Goal: Obtain resource: Download file/media

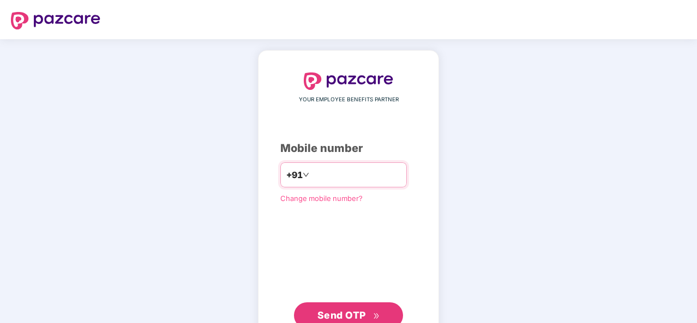
click at [344, 173] on input "number" at bounding box center [355, 174] width 89 height 17
type input "**********"
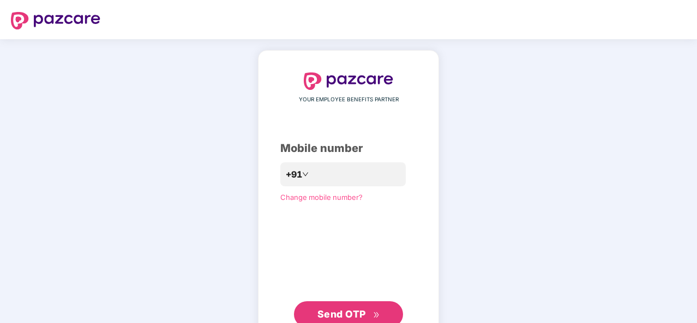
click at [346, 312] on span "Send OTP" at bounding box center [341, 314] width 49 height 11
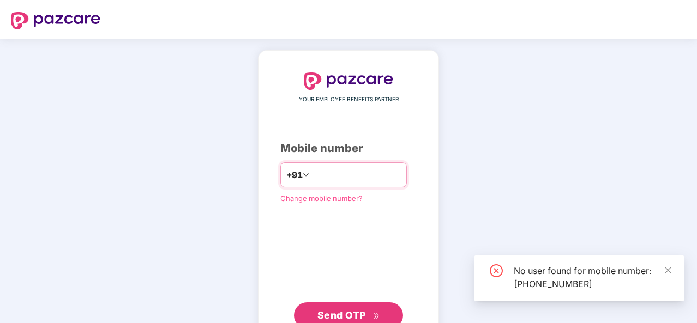
click at [374, 178] on input "**********" at bounding box center [355, 174] width 89 height 17
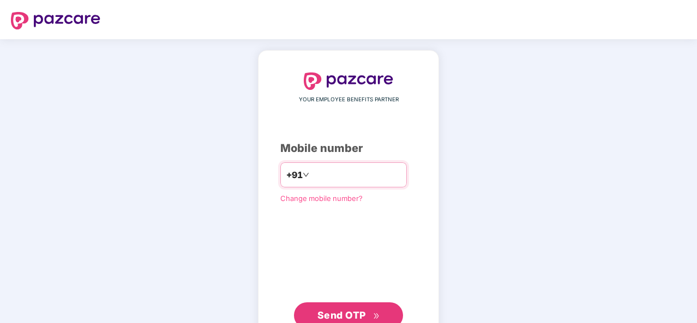
click at [373, 178] on input "**********" at bounding box center [355, 174] width 89 height 17
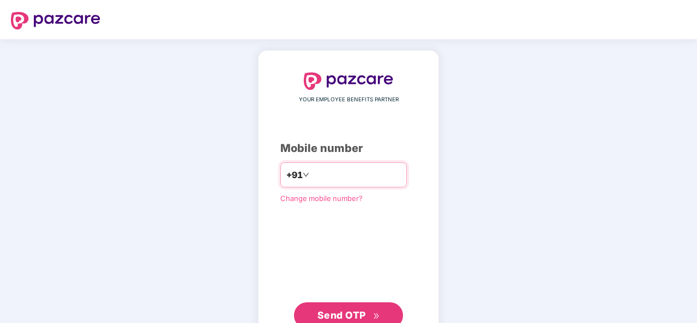
type input "**********"
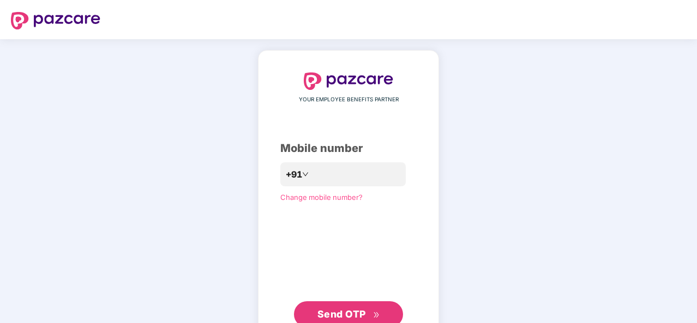
click at [339, 312] on span "Send OTP" at bounding box center [341, 314] width 49 height 11
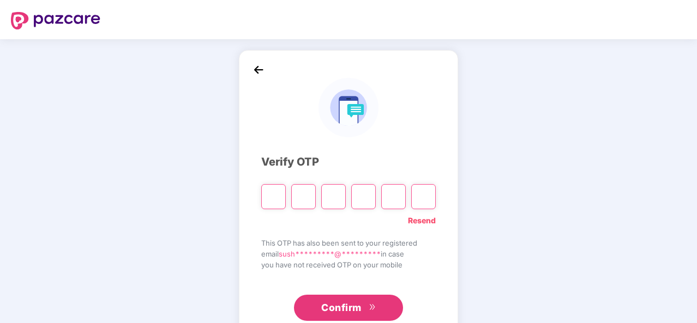
type input "*"
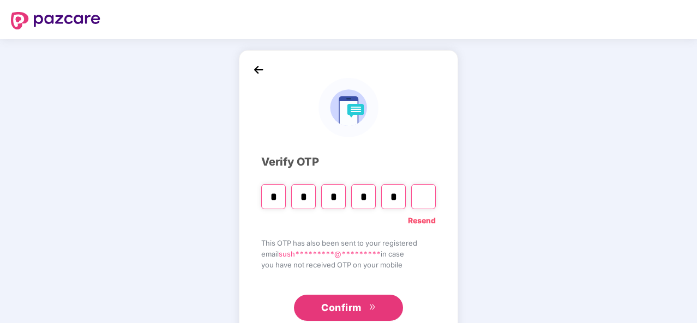
type input "*"
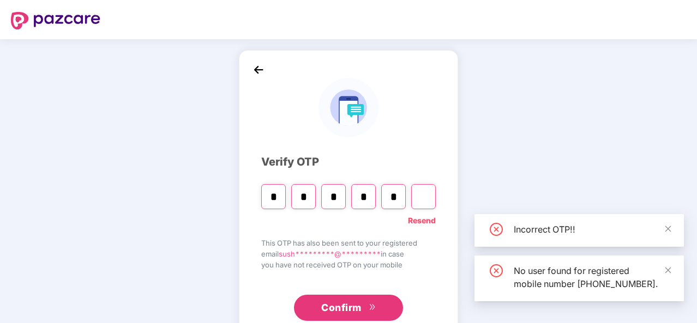
type input "*"
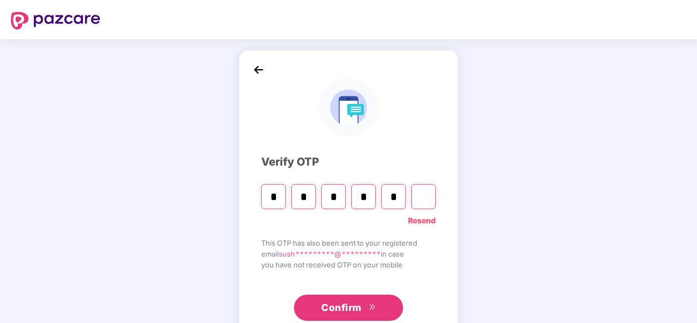
type input "*"
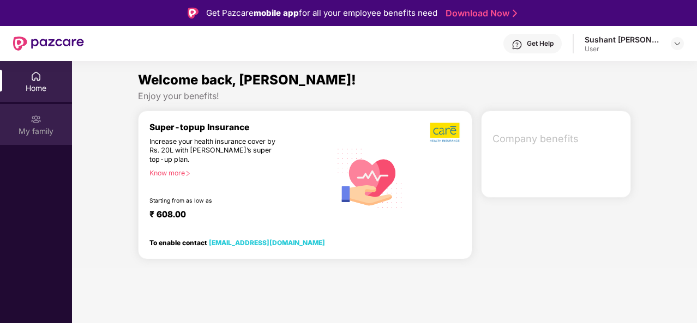
click at [41, 135] on div "My family" at bounding box center [36, 131] width 72 height 11
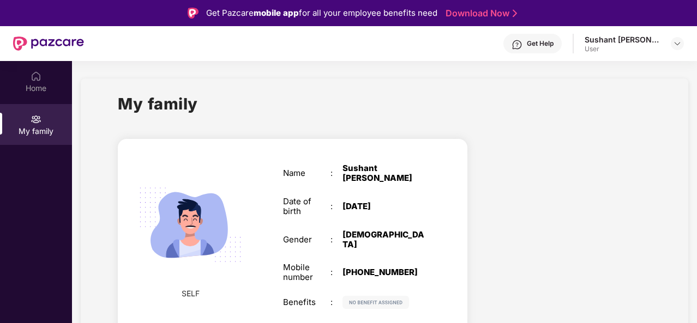
click at [649, 44] on div "Sushant [PERSON_NAME]" at bounding box center [623, 39] width 76 height 10
click at [671, 43] on div at bounding box center [677, 43] width 13 height 13
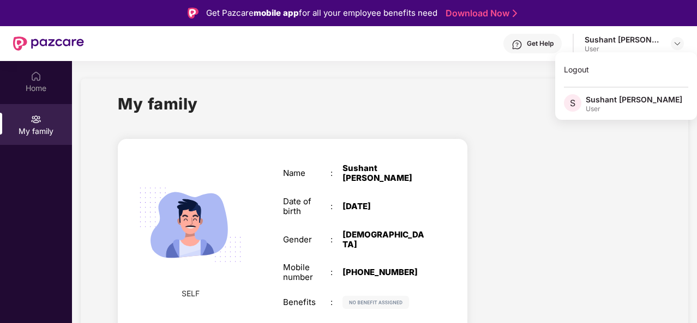
click at [511, 195] on div at bounding box center [567, 238] width 183 height 218
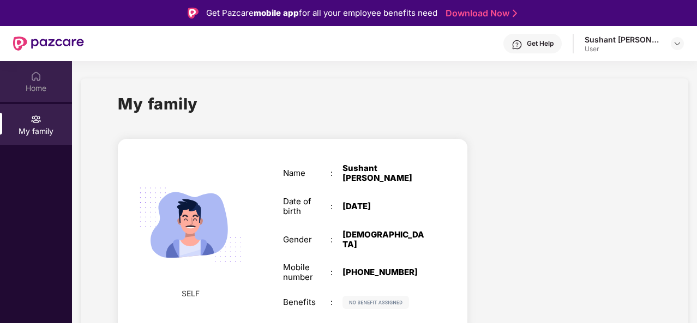
click at [46, 76] on div "Home" at bounding box center [36, 81] width 72 height 41
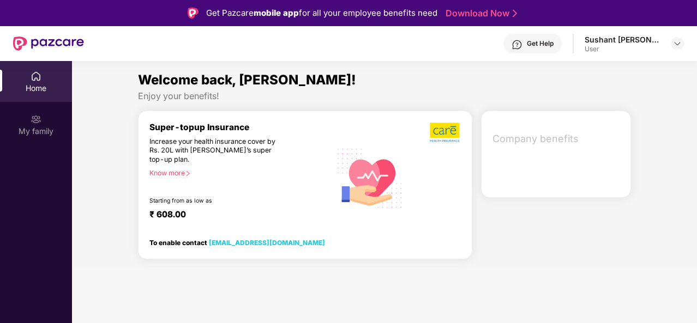
click at [244, 205] on div "Super-topup Insurance Increase your health insurance cover by Rs. 20L with [PER…" at bounding box center [240, 178] width 182 height 112
click at [513, 145] on span "Company benefits" at bounding box center [556, 138] width 129 height 15
drag, startPoint x: 513, startPoint y: 145, endPoint x: 575, endPoint y: 192, distance: 77.8
click at [575, 192] on div "Company benefits" at bounding box center [556, 154] width 150 height 87
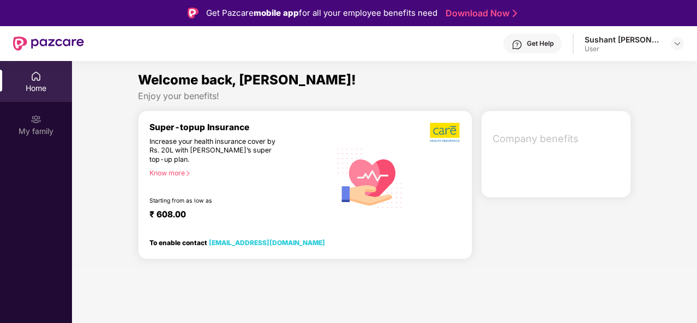
click at [593, 145] on span "Company benefits" at bounding box center [556, 138] width 129 height 15
click at [476, 9] on link "Download Now" at bounding box center [480, 13] width 68 height 11
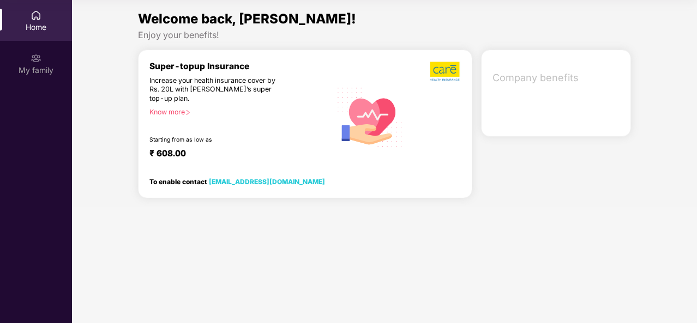
click at [547, 78] on span "Company benefits" at bounding box center [556, 77] width 129 height 15
click at [446, 127] on div at bounding box center [435, 117] width 52 height 112
click at [258, 153] on div "₹ 608.00" at bounding box center [234, 154] width 171 height 13
click at [184, 120] on div "Super-topup Insurance Increase your health insurance cover by Rs. 20L with [PER…" at bounding box center [240, 117] width 182 height 112
click at [172, 116] on div "Know more" at bounding box center [236, 112] width 175 height 8
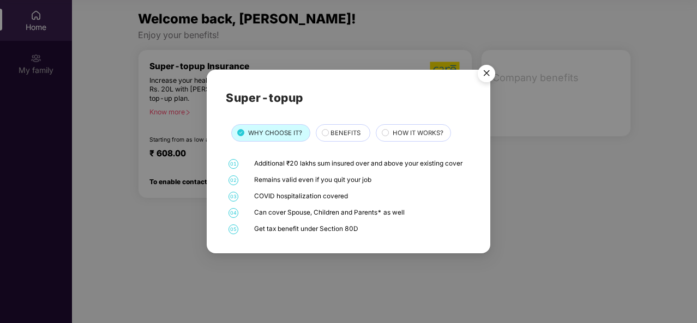
click at [486, 71] on img "Close" at bounding box center [486, 75] width 31 height 31
